Goal: Information Seeking & Learning: Learn about a topic

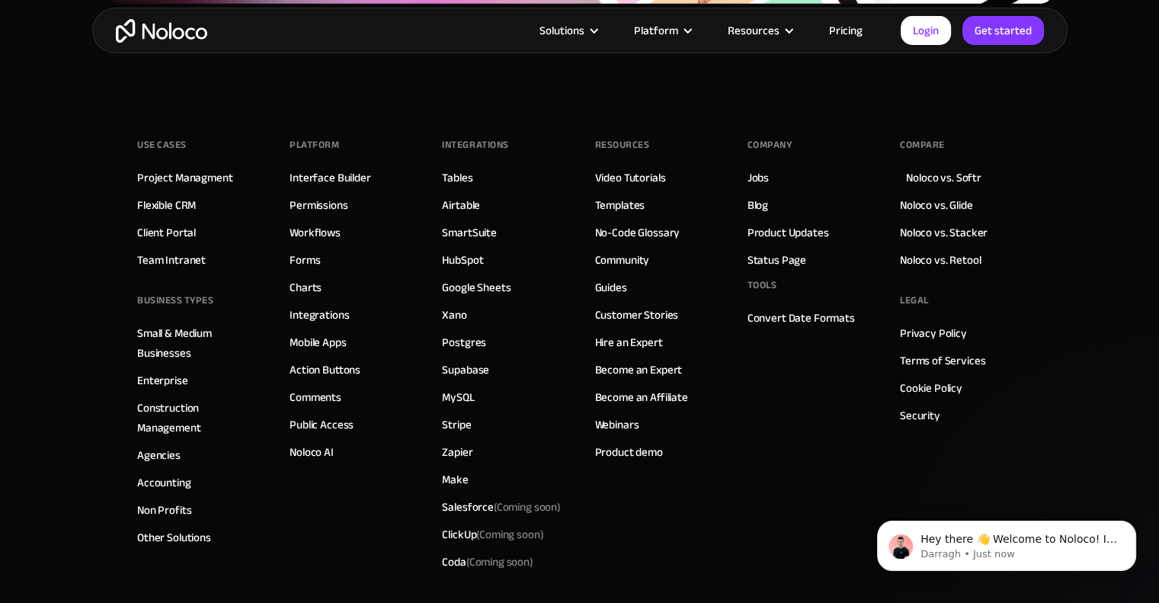
scroll to position [4381, 0]
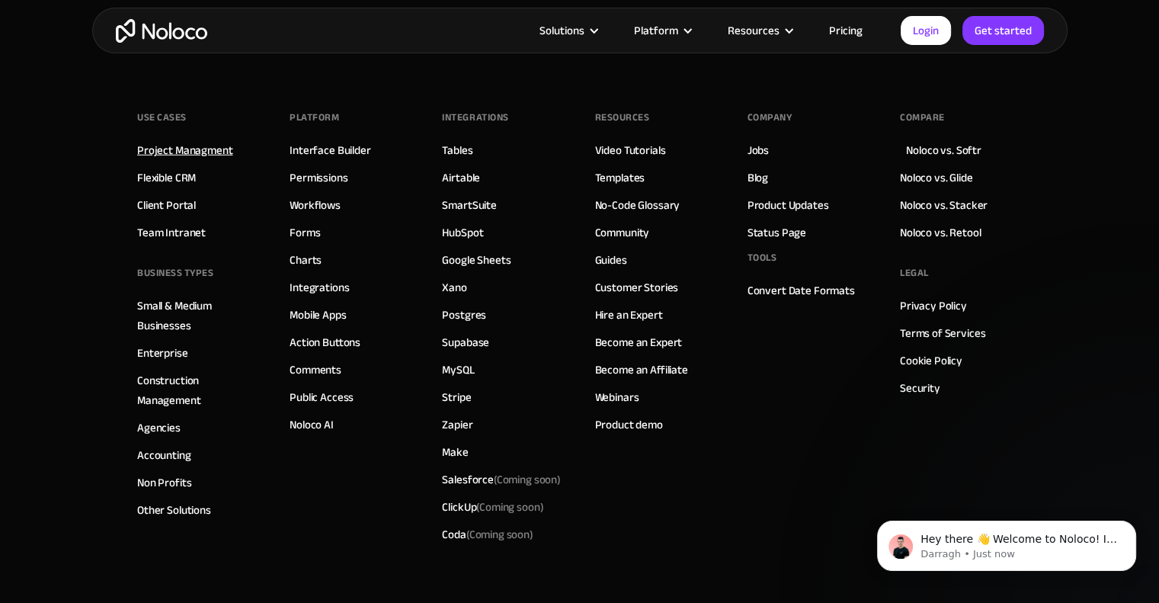
click at [186, 150] on link "Project Managment" at bounding box center [184, 150] width 95 height 20
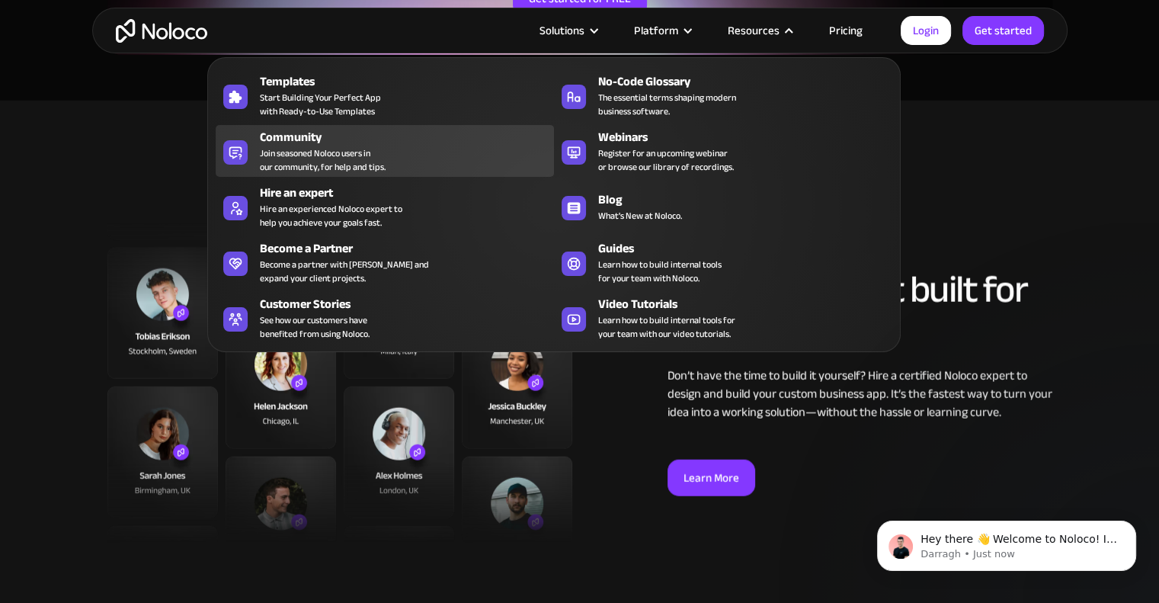
scroll to position [3583, 0]
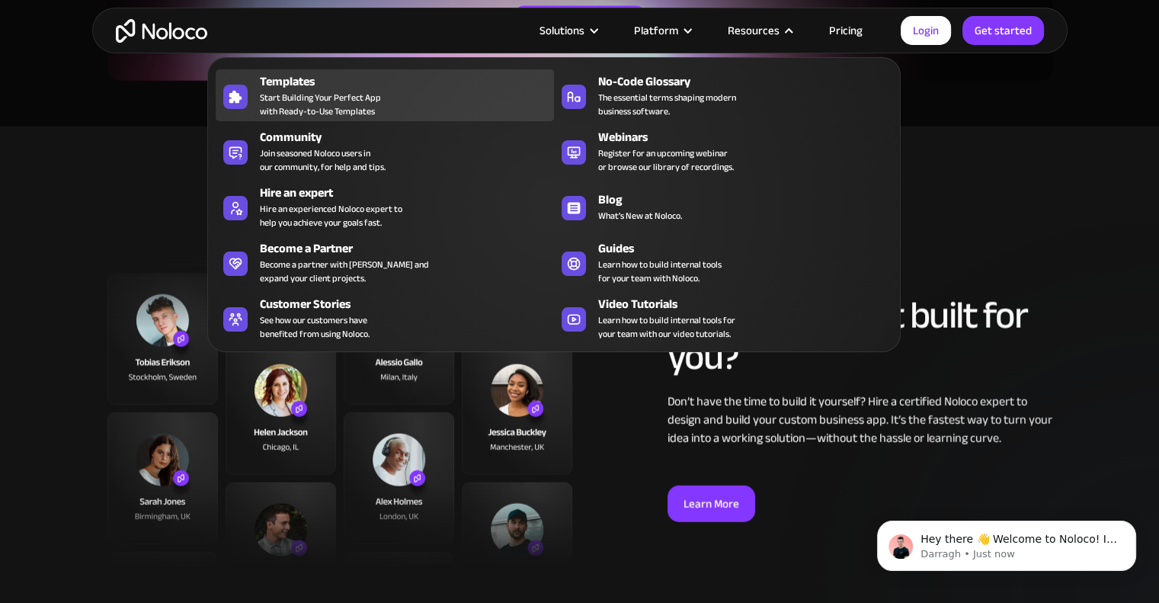
click at [409, 98] on div "Templates Start Building Your Perfect App with Ready-to-Use Templates" at bounding box center [403, 95] width 287 height 46
